Goal: Information Seeking & Learning: Find specific page/section

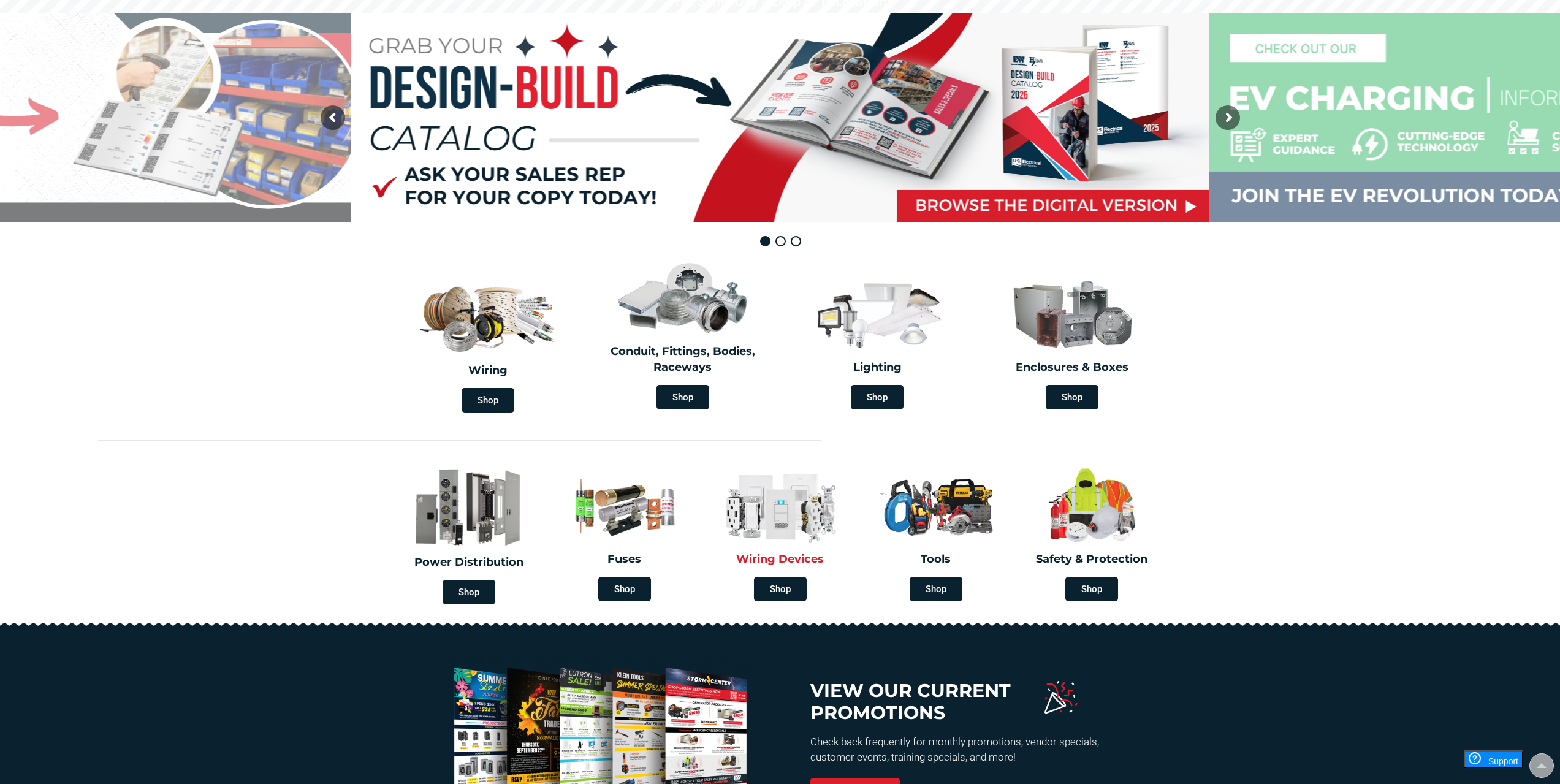
scroll to position [122, 0]
click at [690, 398] on span "Shop" at bounding box center [683, 396] width 53 height 25
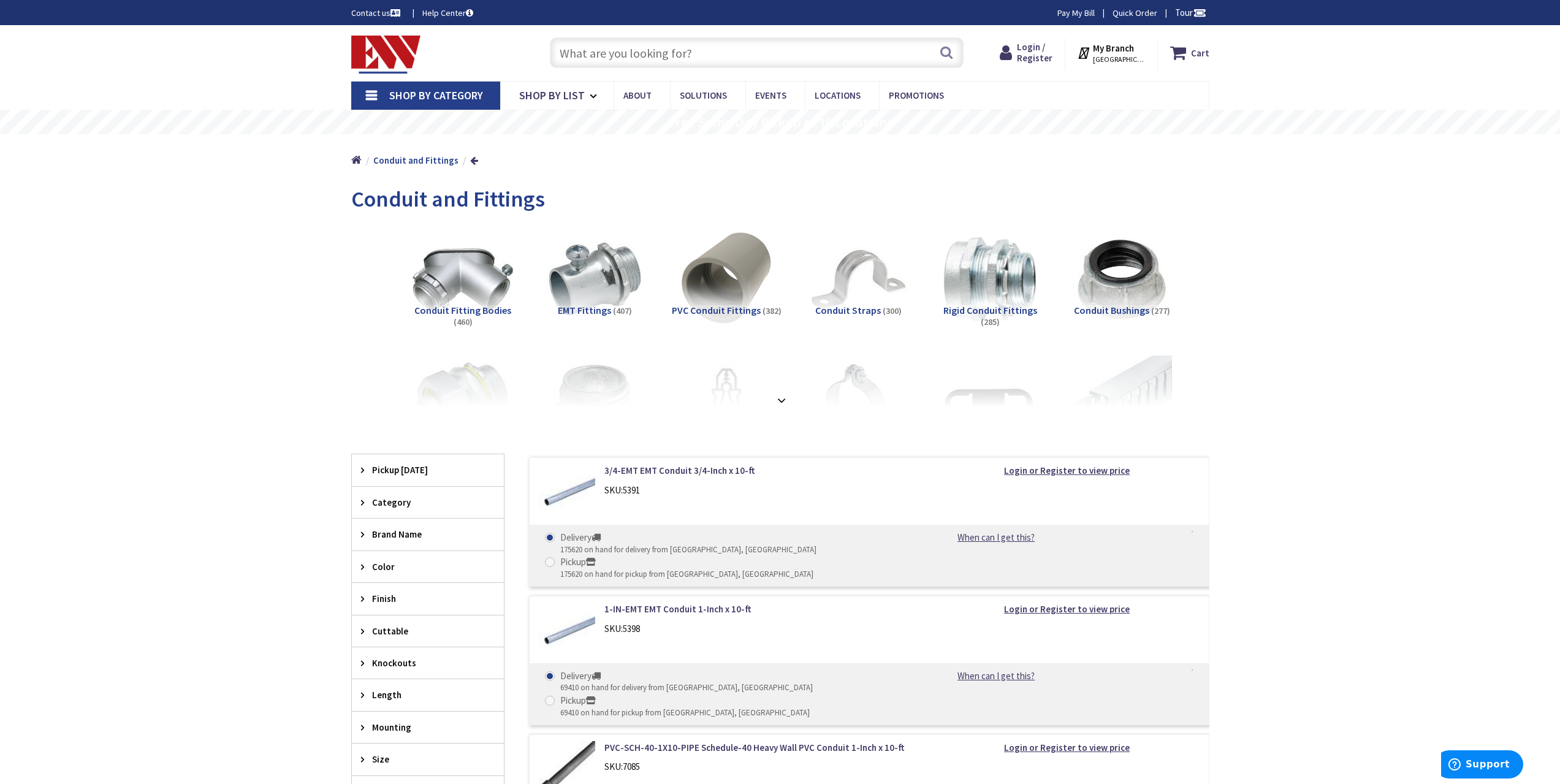
click at [692, 57] on input "text" at bounding box center [757, 53] width 414 height 31
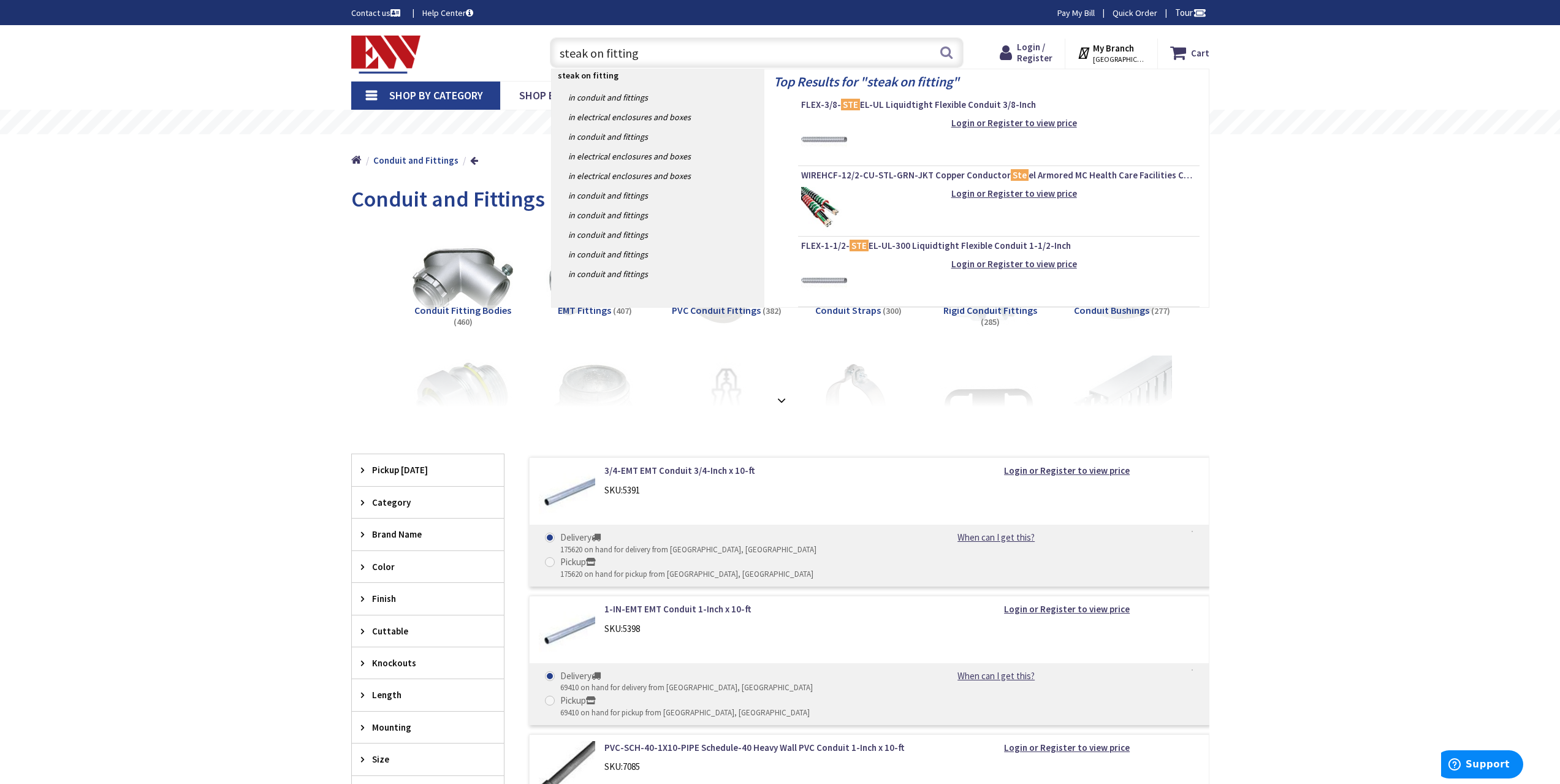
type input "steak on fittings"
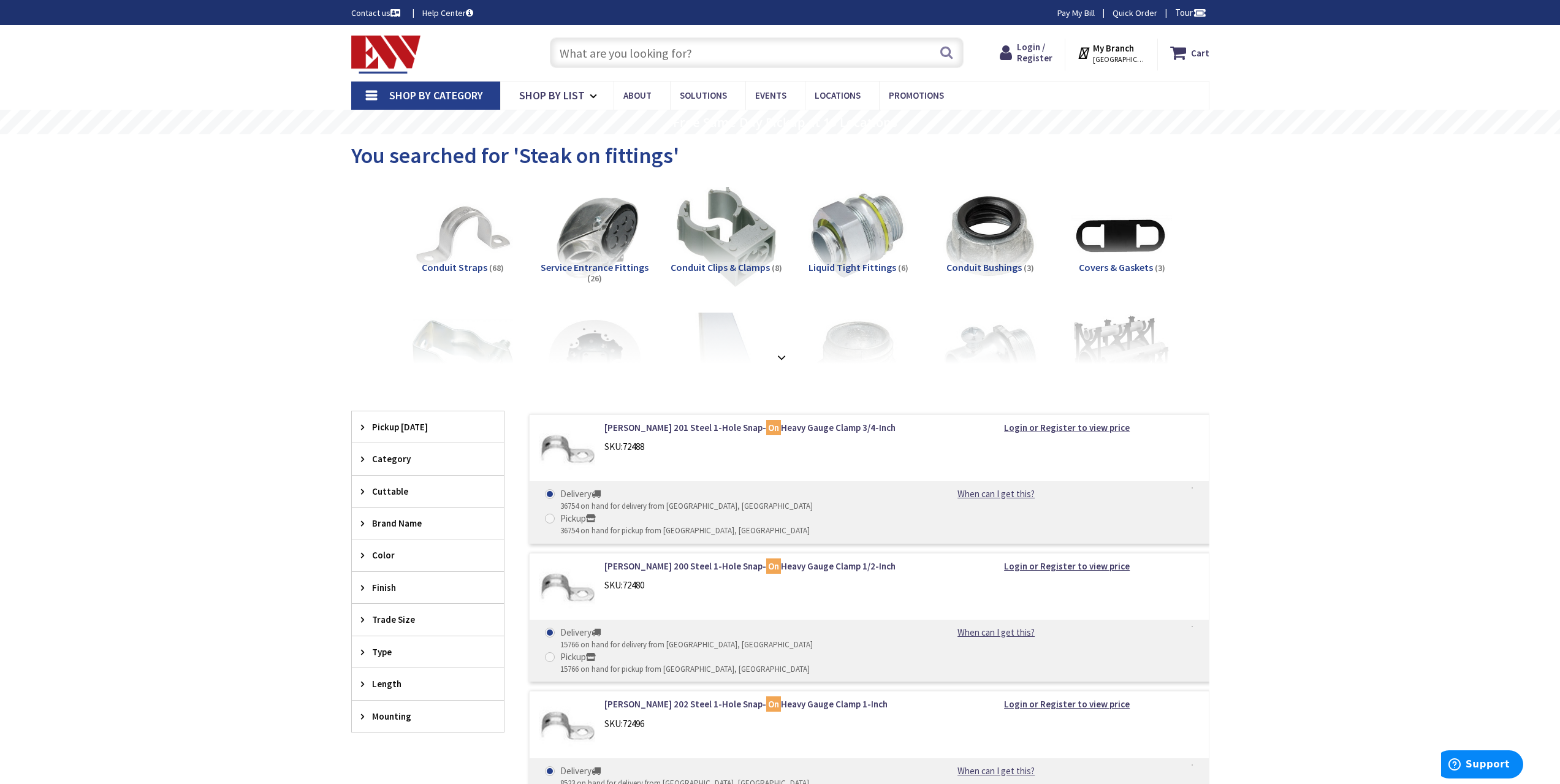
click at [714, 50] on input "text" at bounding box center [757, 53] width 414 height 31
click at [363, 456] on icon at bounding box center [365, 459] width 9 height 9
click at [708, 58] on input "text" at bounding box center [757, 53] width 414 height 31
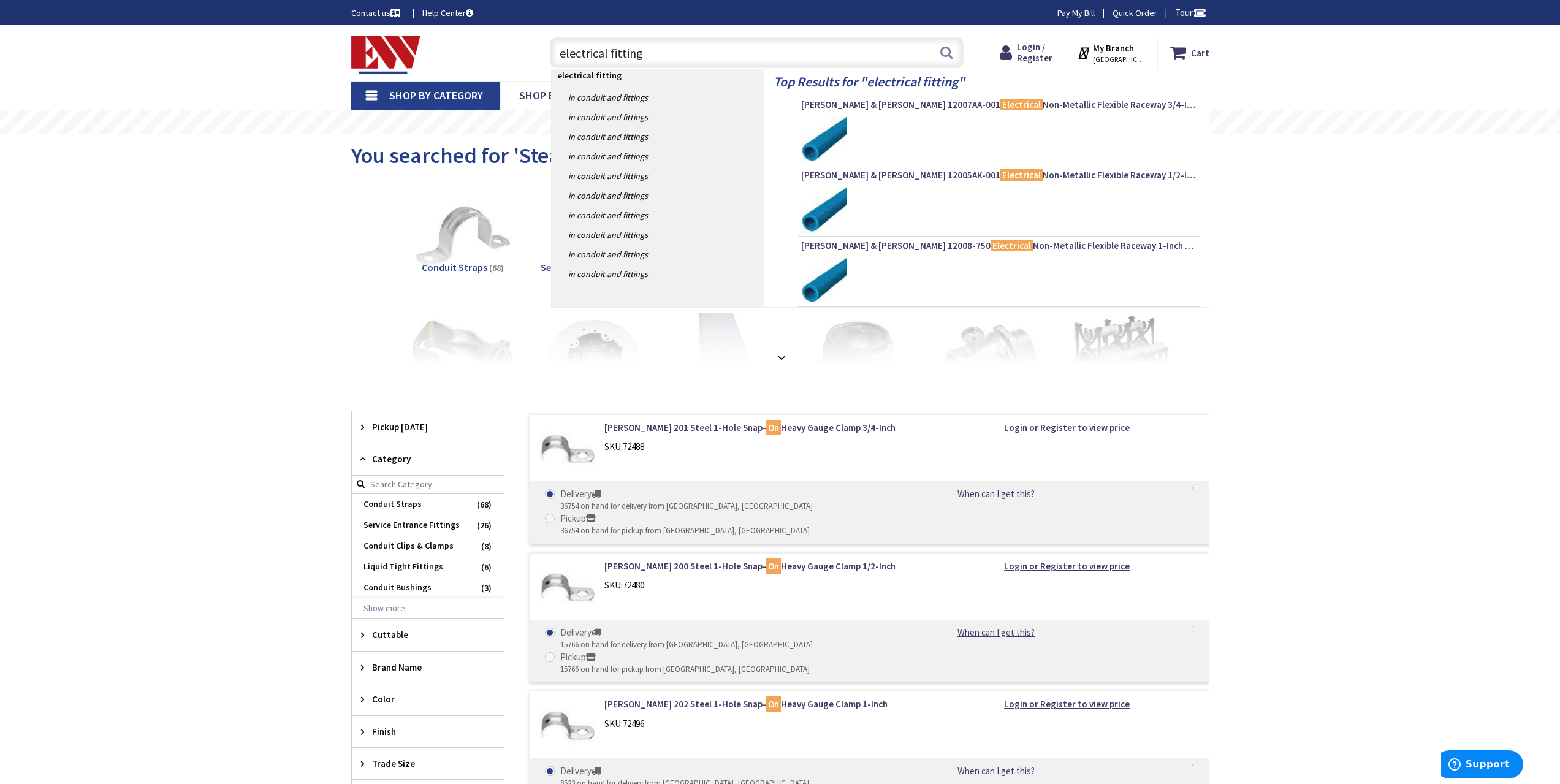
type input "electrical fittings"
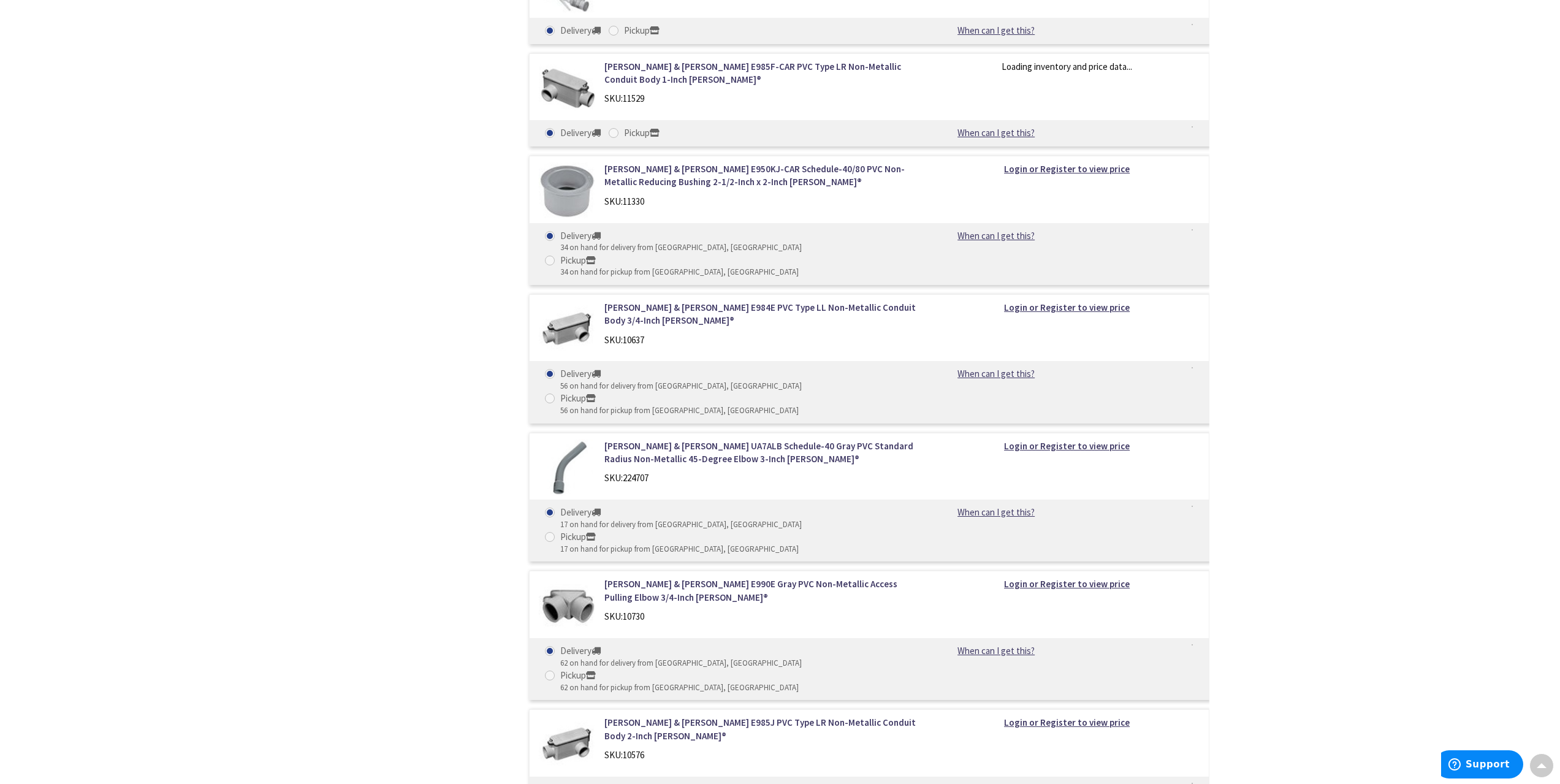
scroll to position [34285, 0]
